Goal: Obtain resource: Obtain resource

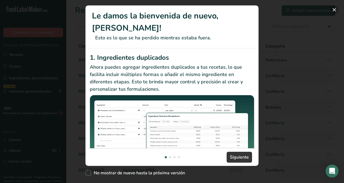
click at [336, 10] on button "New Features" at bounding box center [334, 9] width 9 height 9
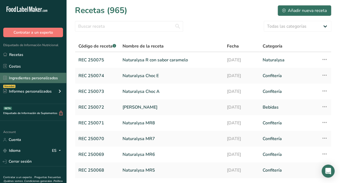
click at [37, 82] on link "Ingredientes personalizados" at bounding box center [33, 78] width 66 height 10
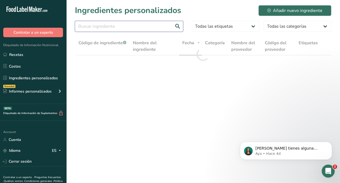
click at [124, 28] on input "text" at bounding box center [129, 26] width 108 height 11
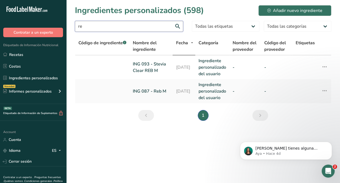
type input "r"
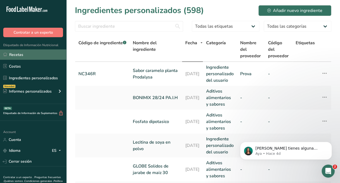
click at [13, 53] on link "Recetas" at bounding box center [33, 54] width 66 height 10
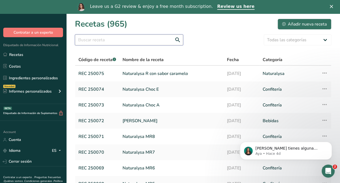
click at [90, 35] on input "text" at bounding box center [129, 39] width 108 height 11
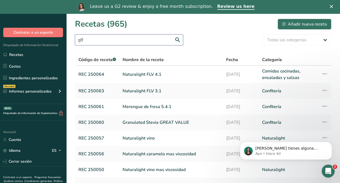
type input "g"
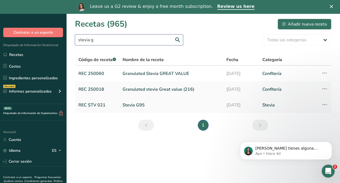
type input "stevia g"
click at [125, 103] on link "Stevia G95" at bounding box center [171, 104] width 97 height 11
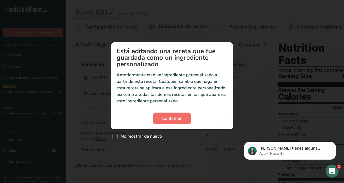
click at [183, 115] on button "Confirmar" at bounding box center [172, 118] width 37 height 11
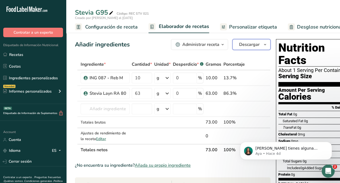
click at [256, 44] on span "Descargar" at bounding box center [249, 44] width 21 height 6
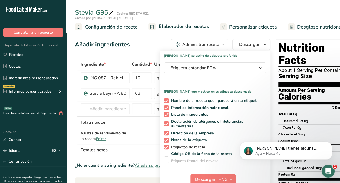
click at [164, 147] on span at bounding box center [166, 146] width 5 height 5
click at [164, 147] on input "Etiquetas de receta" at bounding box center [166, 147] width 4 height 4
checkbox input "false"
click at [167, 140] on span at bounding box center [166, 139] width 5 height 5
click at [167, 140] on input "Notas de la etiqueta" at bounding box center [166, 140] width 4 height 4
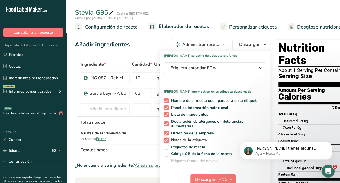
checkbox input "false"
click at [165, 134] on span at bounding box center [166, 133] width 5 height 5
click at [165, 134] on input "Dirección de la empresa" at bounding box center [166, 133] width 4 height 4
checkbox input "false"
click at [164, 120] on label "Declaración de alérgenos e intolerancias alimentarias" at bounding box center [214, 123] width 100 height 9
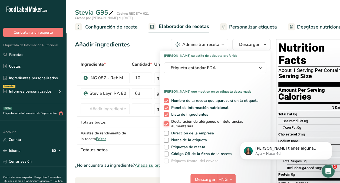
click at [164, 122] on input "Declaración de alérgenos e intolerancias alimentarias" at bounding box center [166, 124] width 4 height 4
checkbox input "false"
click at [165, 113] on span at bounding box center [166, 114] width 5 height 5
click at [165, 113] on input "Lista de ingredientes" at bounding box center [166, 114] width 4 height 4
checkbox input "false"
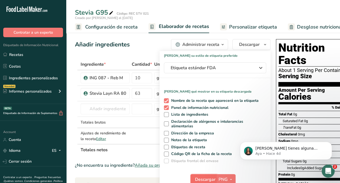
click at [209, 174] on button "Descargar" at bounding box center [204, 179] width 27 height 11
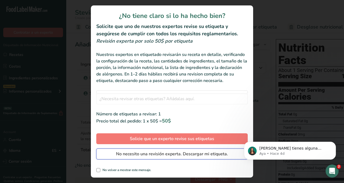
click at [214, 153] on span "No necesito una revisión experta. Descargar mi etiqueta." at bounding box center [172, 153] width 112 height 6
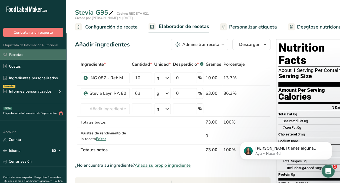
click at [17, 57] on link "Recetas" at bounding box center [33, 54] width 66 height 10
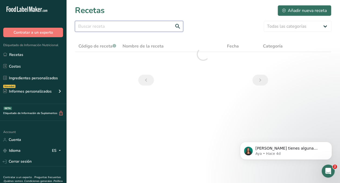
click at [86, 26] on input "text" at bounding box center [129, 26] width 108 height 11
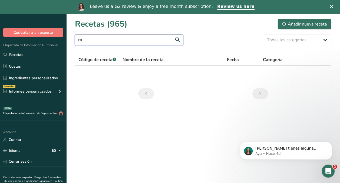
type input "r"
